Goal: Task Accomplishment & Management: Manage account settings

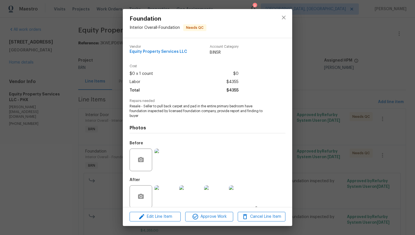
click at [99, 93] on div "Foundation Interior Overall - Foundation Needs QC Vendor Equity Property Servic…" at bounding box center [207, 117] width 415 height 235
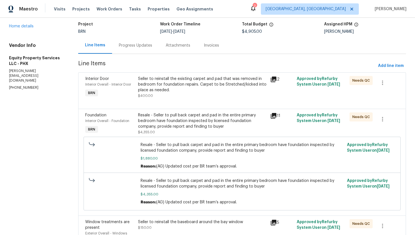
scroll to position [39, 0]
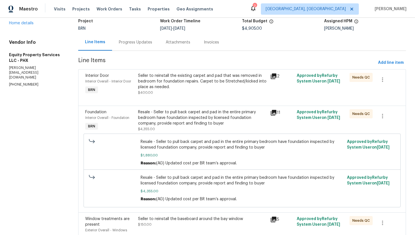
click at [185, 126] on div "Resale - Seller to pull back carpet and pad in the entire primary bedroom have …" at bounding box center [202, 117] width 129 height 17
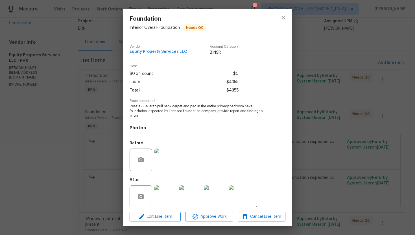
click at [181, 106] on span "Resale - Seller to pull back carpet and pad in the entire primary bedroom have …" at bounding box center [200, 111] width 140 height 14
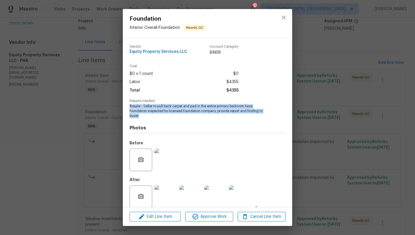
copy span "Resale - Seller to pull back carpet and pad in the entire primary bedroom have …"
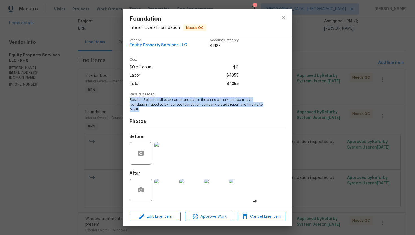
click at [201, 156] on div "Before" at bounding box center [208, 149] width 156 height 37
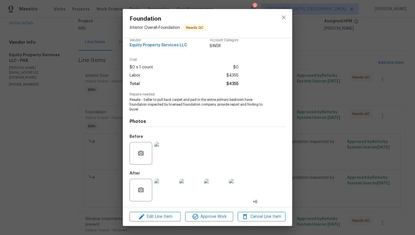
click at [174, 161] on img at bounding box center [165, 153] width 23 height 23
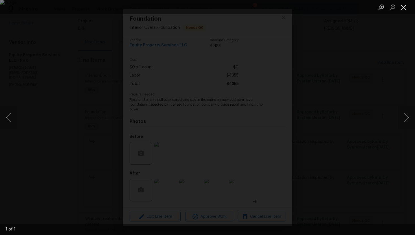
click at [405, 3] on button "Close lightbox" at bounding box center [403, 7] width 11 height 10
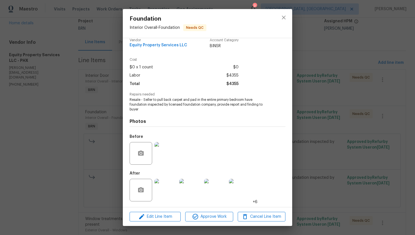
click at [168, 186] on img at bounding box center [165, 190] width 23 height 23
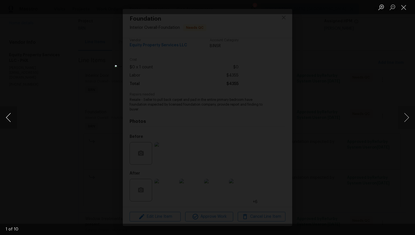
click at [6, 116] on button "Previous image" at bounding box center [8, 117] width 17 height 23
click at [407, 113] on button "Next image" at bounding box center [406, 117] width 17 height 23
click at [407, 117] on button "Next image" at bounding box center [406, 117] width 17 height 23
click at [408, 117] on button "Next image" at bounding box center [406, 117] width 17 height 23
click at [405, 116] on button "Next image" at bounding box center [406, 117] width 17 height 23
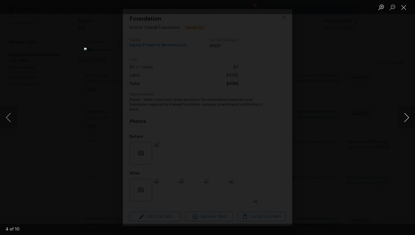
click at [405, 123] on button "Next image" at bounding box center [406, 117] width 17 height 23
click at [400, 119] on button "Next image" at bounding box center [406, 117] width 17 height 23
click at [408, 120] on button "Next image" at bounding box center [406, 117] width 17 height 23
click at [403, 120] on button "Next image" at bounding box center [406, 117] width 17 height 23
click at [407, 117] on button "Next image" at bounding box center [406, 117] width 17 height 23
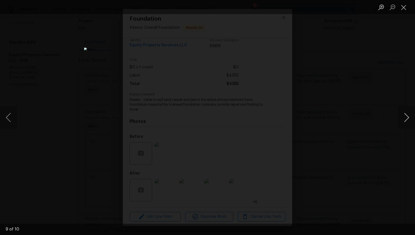
click at [400, 113] on button "Next image" at bounding box center [406, 117] width 17 height 23
click at [402, 6] on button "Close lightbox" at bounding box center [403, 7] width 11 height 10
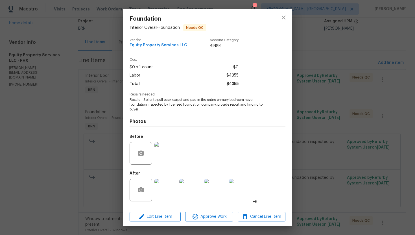
click at [311, 60] on div "Foundation Interior Overall - Foundation Needs QC Vendor Equity Property Servic…" at bounding box center [207, 117] width 415 height 235
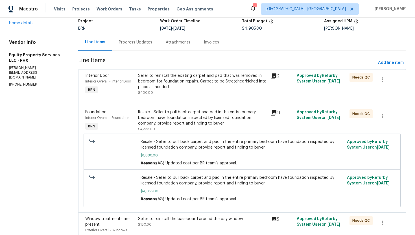
scroll to position [75, 0]
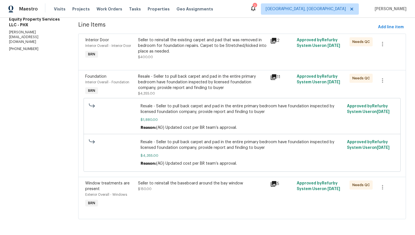
click at [176, 184] on div "Seller to reinstall the baseboard around the bay window" at bounding box center [202, 183] width 129 height 6
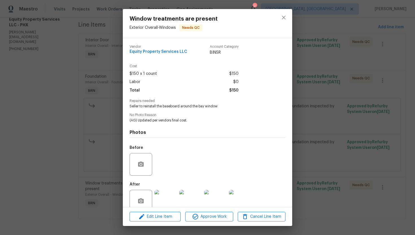
click at [169, 106] on span "Seller to reinstall the baseboard around the bay window" at bounding box center [200, 106] width 140 height 5
copy span "Seller to reinstall the baseboard around the bay window"
click at [197, 131] on h4 "Photos" at bounding box center [208, 133] width 156 height 6
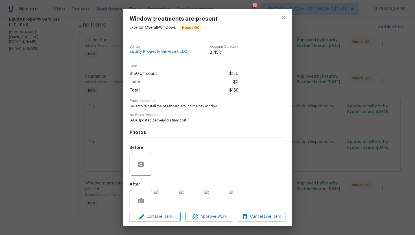
click at [158, 53] on span "Equity Property Services LLC" at bounding box center [159, 52] width 58 height 4
copy span "Equity Property Services LLC"
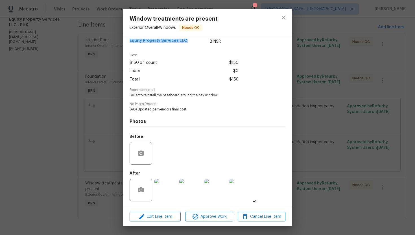
click at [160, 192] on img at bounding box center [165, 190] width 23 height 23
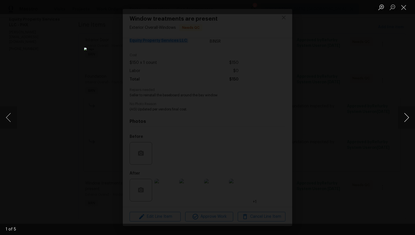
click at [409, 117] on button "Next image" at bounding box center [406, 117] width 17 height 23
click at [410, 117] on button "Next image" at bounding box center [406, 117] width 17 height 23
click at [403, 119] on button "Next image" at bounding box center [406, 117] width 17 height 23
click at [402, 117] on button "Next image" at bounding box center [406, 117] width 17 height 23
click at [406, 7] on button "Close lightbox" at bounding box center [403, 7] width 11 height 10
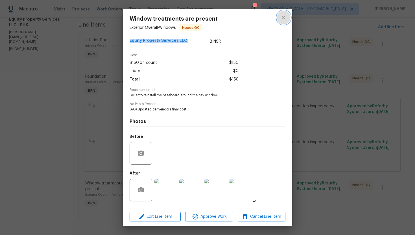
click at [283, 19] on icon "close" at bounding box center [283, 17] width 7 height 7
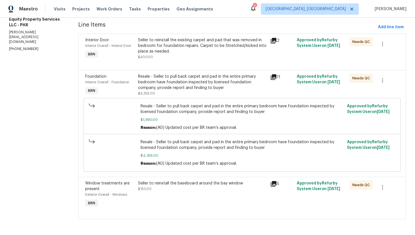
click at [223, 45] on div "Seller to reinstall the existing carpet and pad that was removed in bedroom for…" at bounding box center [202, 45] width 129 height 17
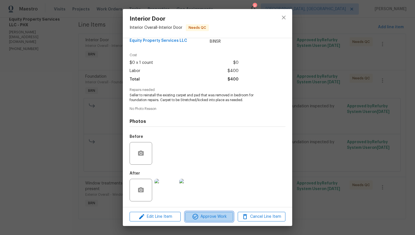
click at [219, 219] on span "Approve Work" at bounding box center [209, 216] width 44 height 7
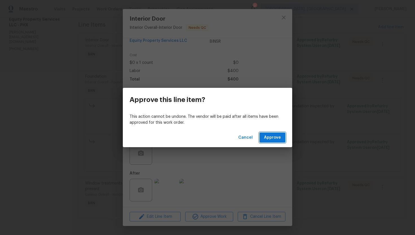
click at [269, 138] on span "Approve" at bounding box center [272, 137] width 17 height 7
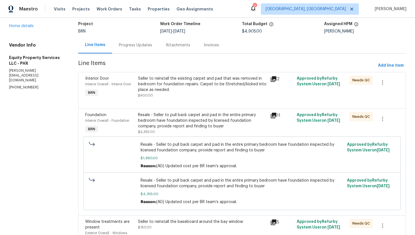
scroll to position [35, 0]
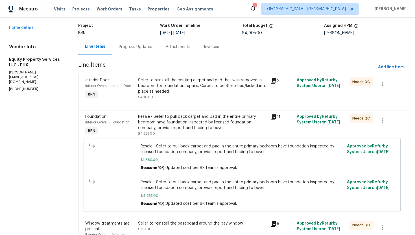
click at [187, 92] on div "Seller to reinstall the existing carpet and pad that was removed in bedroom for…" at bounding box center [202, 85] width 129 height 17
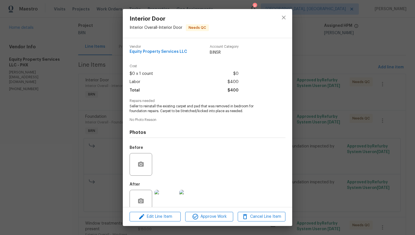
scroll to position [11, 0]
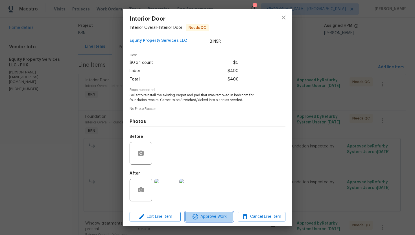
click at [199, 219] on span "Approve Work" at bounding box center [209, 216] width 44 height 7
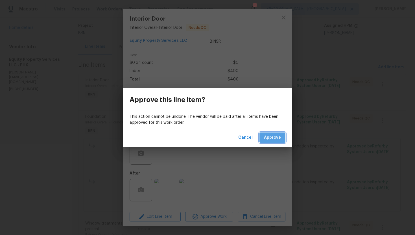
click at [271, 136] on span "Approve" at bounding box center [272, 137] width 17 height 7
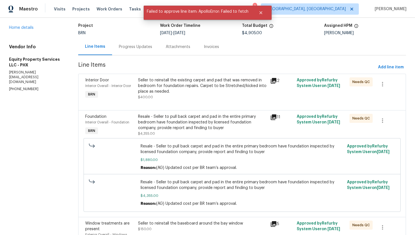
scroll to position [0, 0]
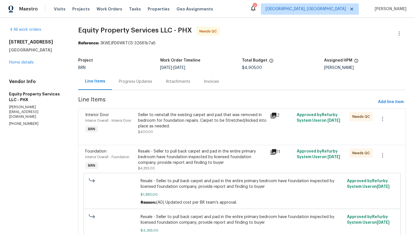
click at [182, 120] on div "Seller to reinstall the existing carpet and pad that was removed in bedroom for…" at bounding box center [202, 120] width 129 height 17
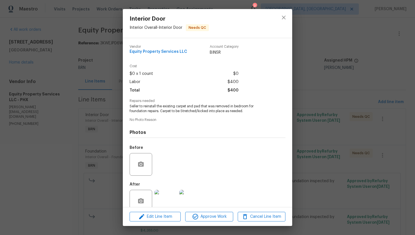
scroll to position [11, 0]
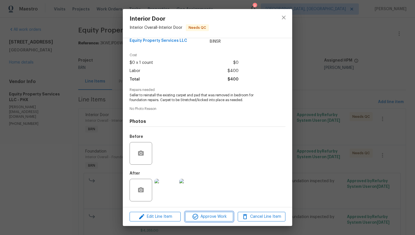
click at [205, 218] on span "Approve Work" at bounding box center [209, 216] width 44 height 7
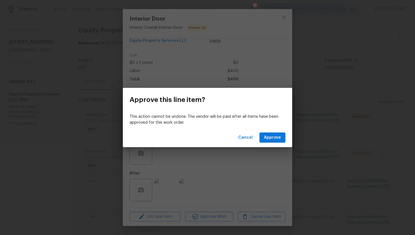
click at [268, 132] on div "Cancel Approve" at bounding box center [207, 137] width 169 height 19
click at [269, 139] on span "Approve" at bounding box center [272, 137] width 17 height 7
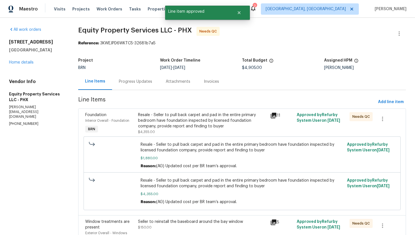
click at [189, 112] on div "Resale - Seller to pull back carpet and pad in the entire primary bedroom have …" at bounding box center [202, 120] width 129 height 17
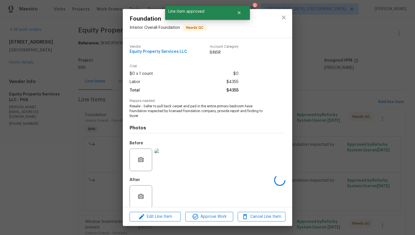
scroll to position [6, 0]
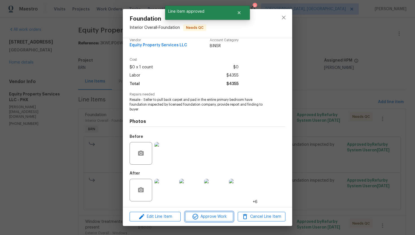
click at [205, 216] on span "Approve Work" at bounding box center [209, 216] width 44 height 7
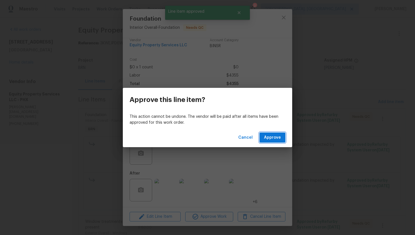
click at [276, 139] on span "Approve" at bounding box center [272, 137] width 17 height 7
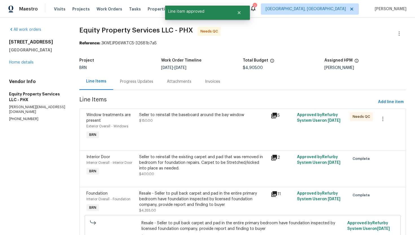
click at [206, 125] on div "Seller to reinstall the baseboard around the bay window $150.00" at bounding box center [204, 126] width 132 height 32
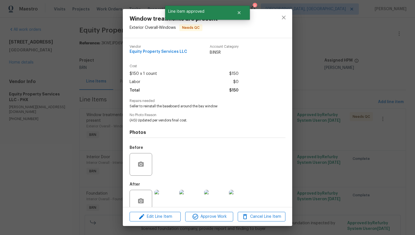
scroll to position [11, 0]
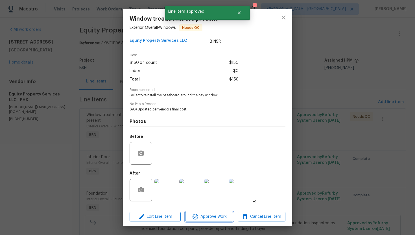
click at [210, 216] on span "Approve Work" at bounding box center [209, 216] width 44 height 7
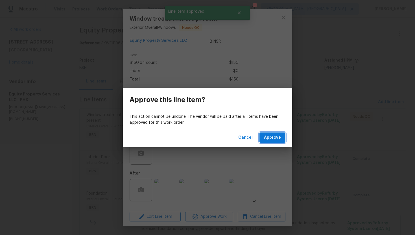
click at [270, 137] on span "Approve" at bounding box center [272, 137] width 17 height 7
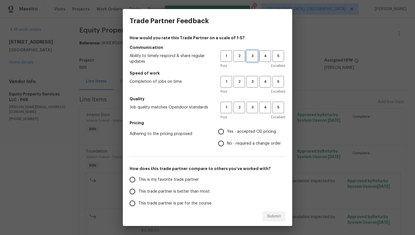
click at [250, 58] on span "3" at bounding box center [252, 56] width 10 height 6
click at [253, 81] on span "3" at bounding box center [252, 81] width 10 height 6
click at [254, 103] on button "3" at bounding box center [252, 108] width 12 height 12
click at [226, 143] on input "No - required a change order" at bounding box center [221, 144] width 12 height 12
radio input "true"
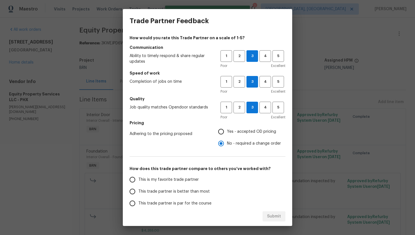
scroll to position [33, 0]
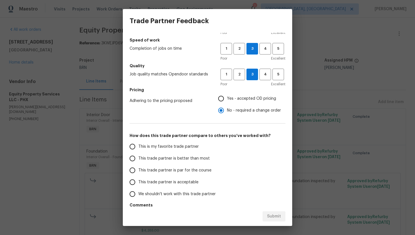
click at [164, 170] on span "This trade partner is par for the course" at bounding box center [174, 170] width 73 height 6
click at [138, 170] on input "This trade partner is par for the course" at bounding box center [132, 170] width 12 height 12
click at [274, 214] on span "Submit" at bounding box center [274, 216] width 14 height 7
radio input "true"
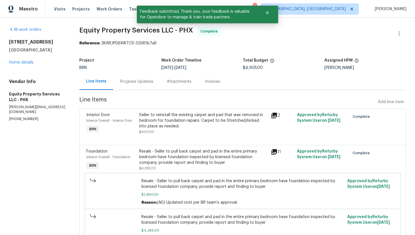
click at [138, 90] on div "Line Items Progress Updates Attachments Invoices" at bounding box center [242, 81] width 327 height 17
click at [135, 81] on div "Progress Updates" at bounding box center [136, 82] width 33 height 6
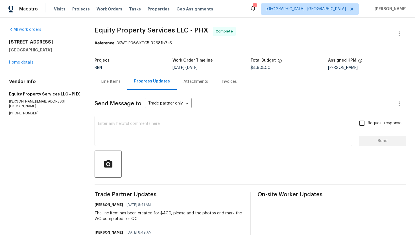
click at [213, 130] on textarea at bounding box center [223, 132] width 251 height 20
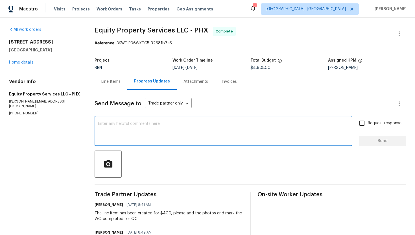
paste textarea "WO is approved. Please upload the invoice under invoice section. Thanks!"
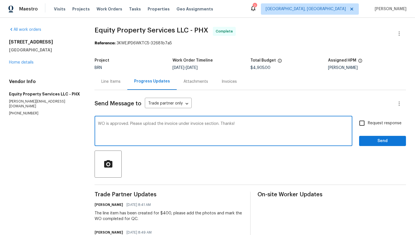
type textarea "WO is approved. Please upload the invoice under invoice section. Thanks!"
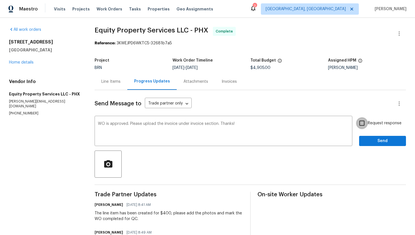
click at [359, 124] on input "Request response" at bounding box center [362, 123] width 12 height 12
checkbox input "true"
click at [367, 142] on span "Send" at bounding box center [383, 141] width 38 height 7
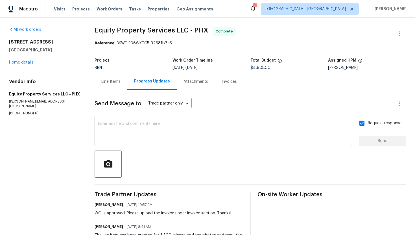
click at [110, 77] on div "Line Items" at bounding box center [111, 81] width 33 height 17
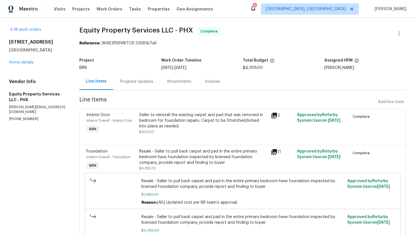
click at [210, 86] on div "Invoices" at bounding box center [212, 81] width 29 height 17
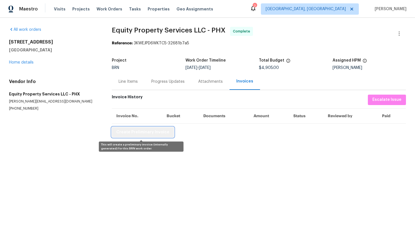
click at [152, 134] on span "Create Preliminary Invoice" at bounding box center [142, 132] width 53 height 7
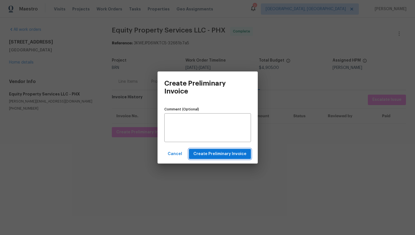
click at [209, 158] on button "Create Preliminary Invoice" at bounding box center [220, 154] width 62 height 10
